Goal: Task Accomplishment & Management: Manage account settings

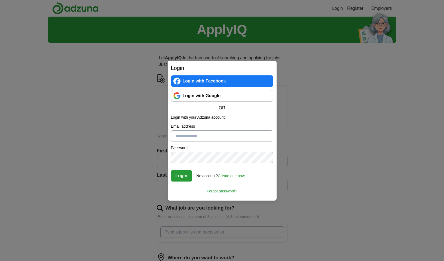
click at [227, 98] on link "Login with Google" at bounding box center [222, 95] width 102 height 11
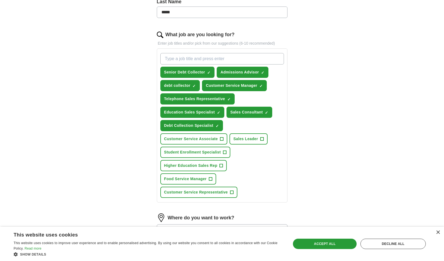
scroll to position [163, 0]
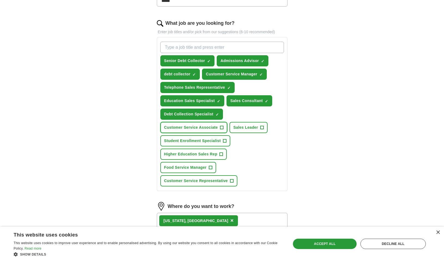
click at [215, 129] on span "Customer Service Associate" at bounding box center [191, 128] width 54 height 6
click at [248, 128] on span "Sales Leader" at bounding box center [245, 128] width 25 height 6
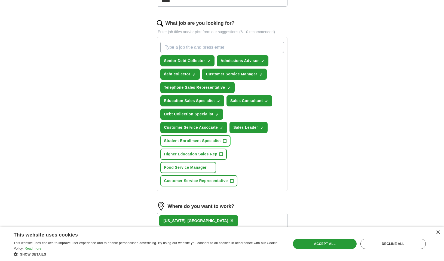
click at [218, 144] on button "Student Enrollment Specialist +" at bounding box center [195, 140] width 70 height 11
click at [218, 157] on button "Higher Education Sales Rep +" at bounding box center [193, 154] width 67 height 11
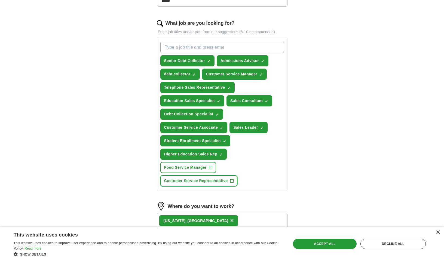
click at [233, 181] on span "+" at bounding box center [231, 181] width 3 height 4
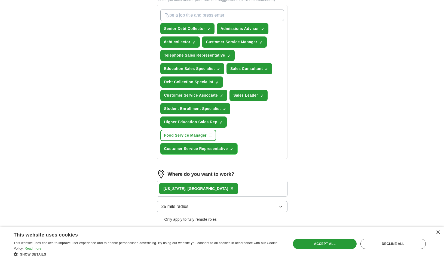
scroll to position [245, 0]
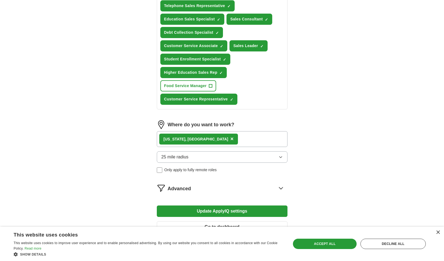
click at [279, 156] on icon "button" at bounding box center [281, 157] width 4 height 4
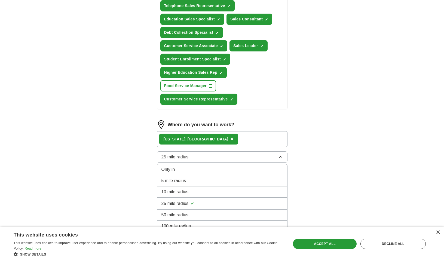
click at [254, 178] on div "5 mile radius" at bounding box center [222, 181] width 121 height 7
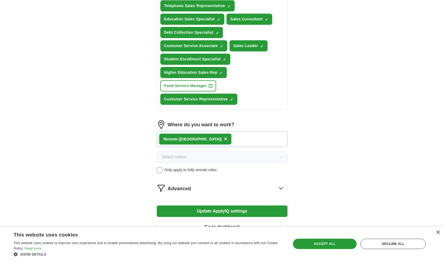
click at [267, 212] on button "Update ApplyIQ settings" at bounding box center [222, 211] width 131 height 11
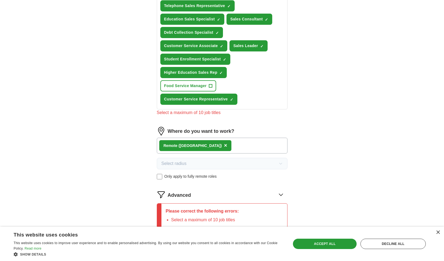
scroll to position [313, 0]
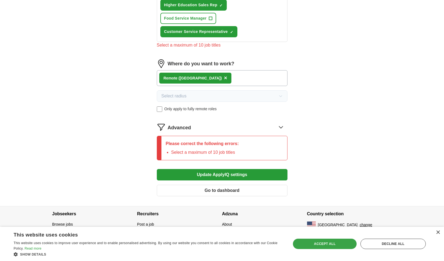
click at [331, 243] on div "Accept all" at bounding box center [325, 244] width 64 height 10
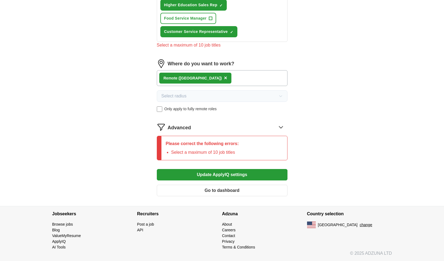
click at [262, 174] on button "Update ApplyIQ settings" at bounding box center [222, 174] width 131 height 11
click at [251, 177] on button "Update ApplyIQ settings" at bounding box center [222, 174] width 131 height 11
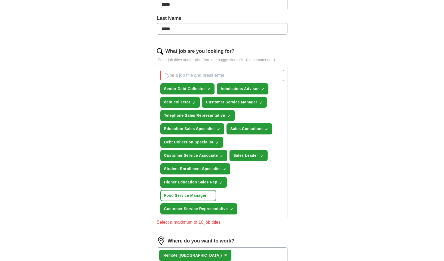
scroll to position [122, 0]
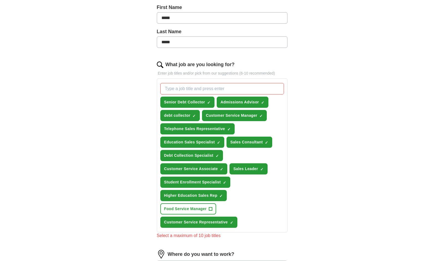
click at [210, 89] on input "What job are you looking for?" at bounding box center [222, 88] width 124 height 11
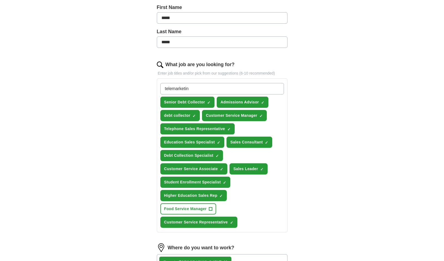
type input "telemarketing"
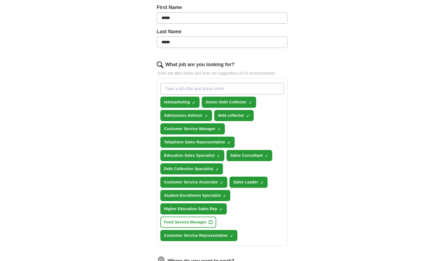
click at [190, 88] on input "What job are you looking for?" at bounding box center [222, 88] width 124 height 11
type input "admissions"
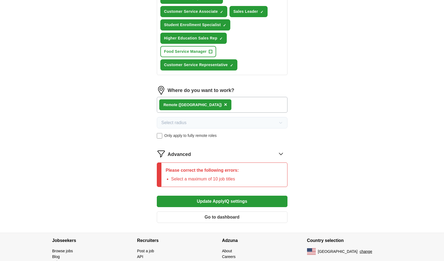
scroll to position [320, 0]
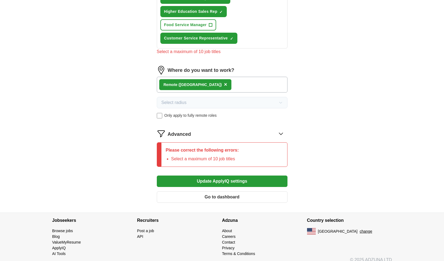
click at [242, 176] on button "Update ApplyIQ settings" at bounding box center [222, 181] width 131 height 11
click at [262, 150] on div "Please correct the following errors: Select a maximum of 10 job titles" at bounding box center [222, 154] width 131 height 25
click at [282, 132] on icon at bounding box center [281, 133] width 9 height 9
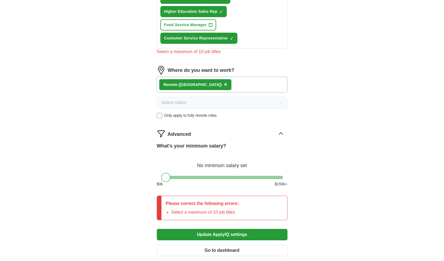
click at [202, 178] on div at bounding box center [222, 177] width 122 height 3
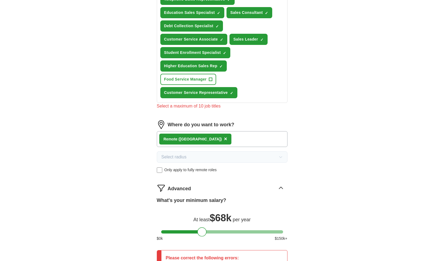
scroll to position [238, 0]
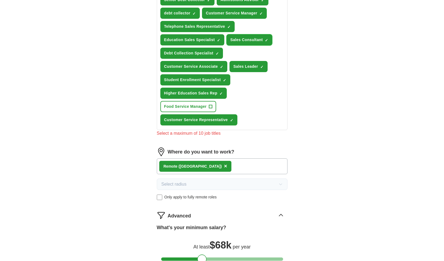
click at [0, 0] on span "×" at bounding box center [0, 0] width 0 height 0
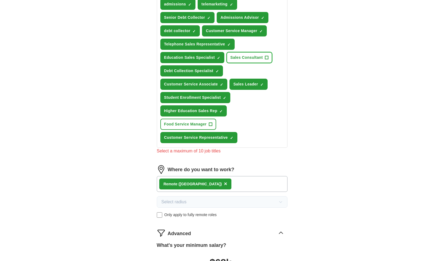
scroll to position [211, 0]
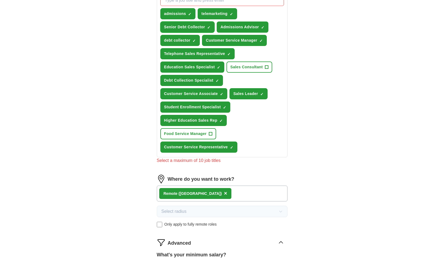
click at [0, 0] on span "×" at bounding box center [0, 0] width 0 height 0
click at [229, 13] on button "telemarketing ✓ ×" at bounding box center [218, 13] width 40 height 11
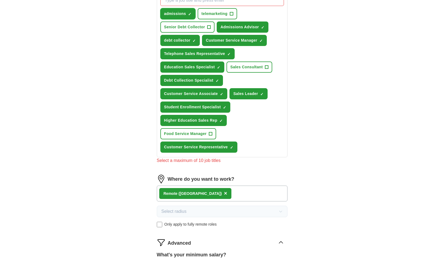
click at [0, 0] on span "×" at bounding box center [0, 0] width 0 height 0
click at [260, 29] on button "Admissions Advisor ✓ ×" at bounding box center [243, 27] width 52 height 11
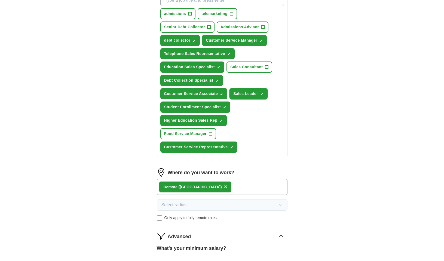
click at [0, 0] on span "×" at bounding box center [0, 0] width 0 height 0
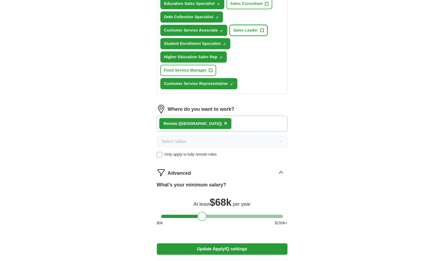
scroll to position [348, 0]
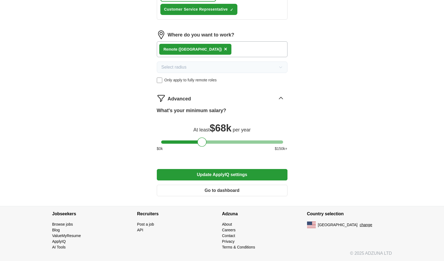
click at [248, 173] on button "Update ApplyIQ settings" at bounding box center [222, 174] width 131 height 11
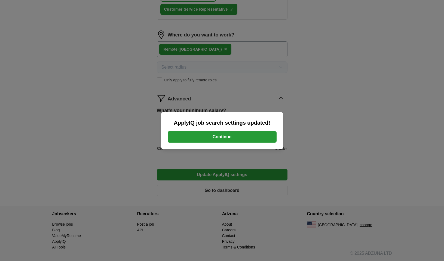
click at [230, 135] on button "Continue" at bounding box center [222, 136] width 109 height 11
